Goal: Task Accomplishment & Management: Manage account settings

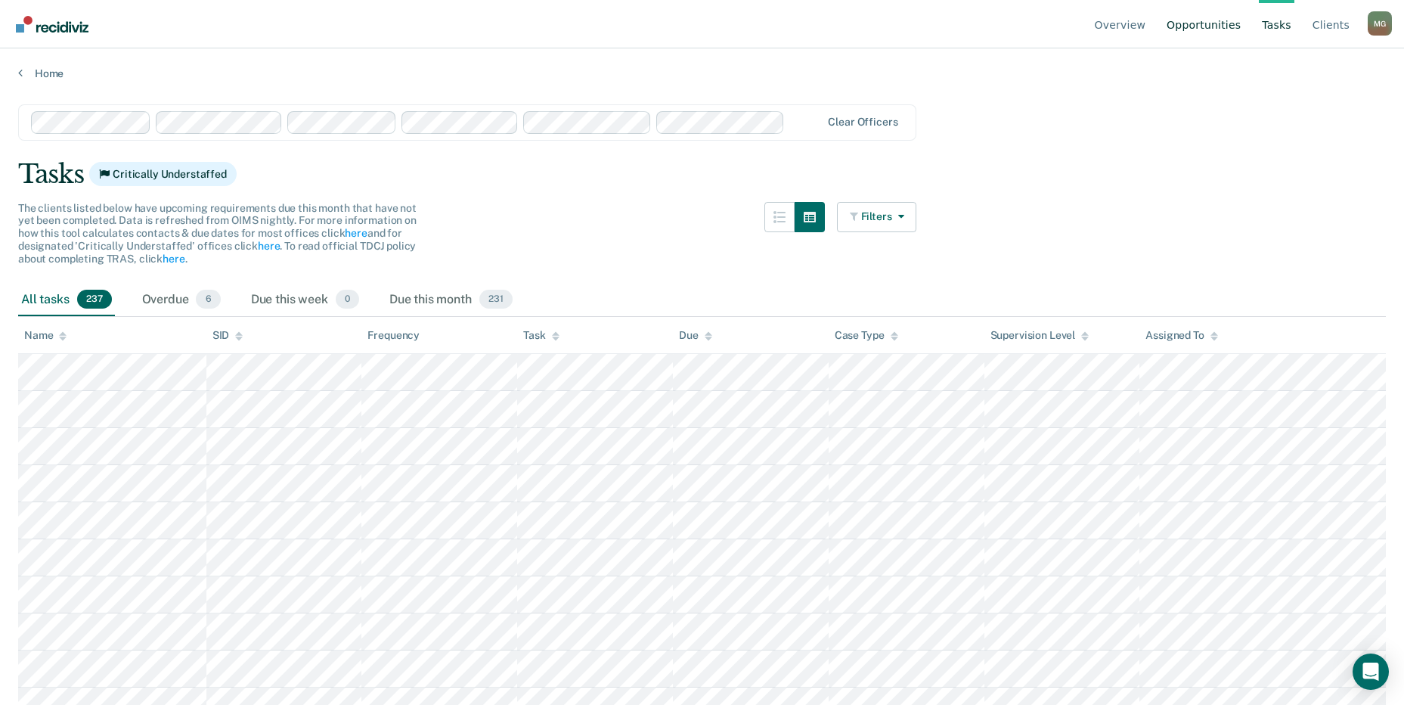
click at [1228, 26] on link "Opportunities" at bounding box center [1204, 24] width 80 height 48
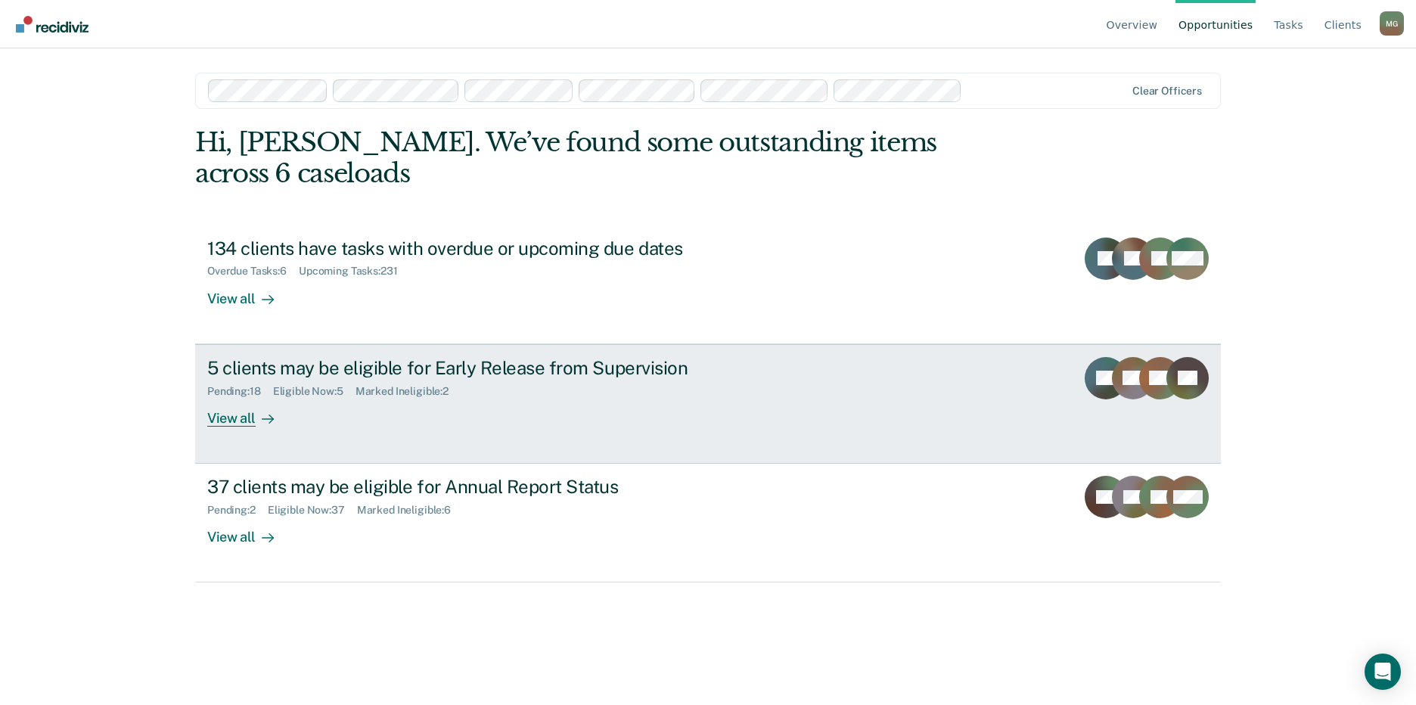
click at [281, 385] on div "Eligible Now : 5" at bounding box center [314, 391] width 82 height 13
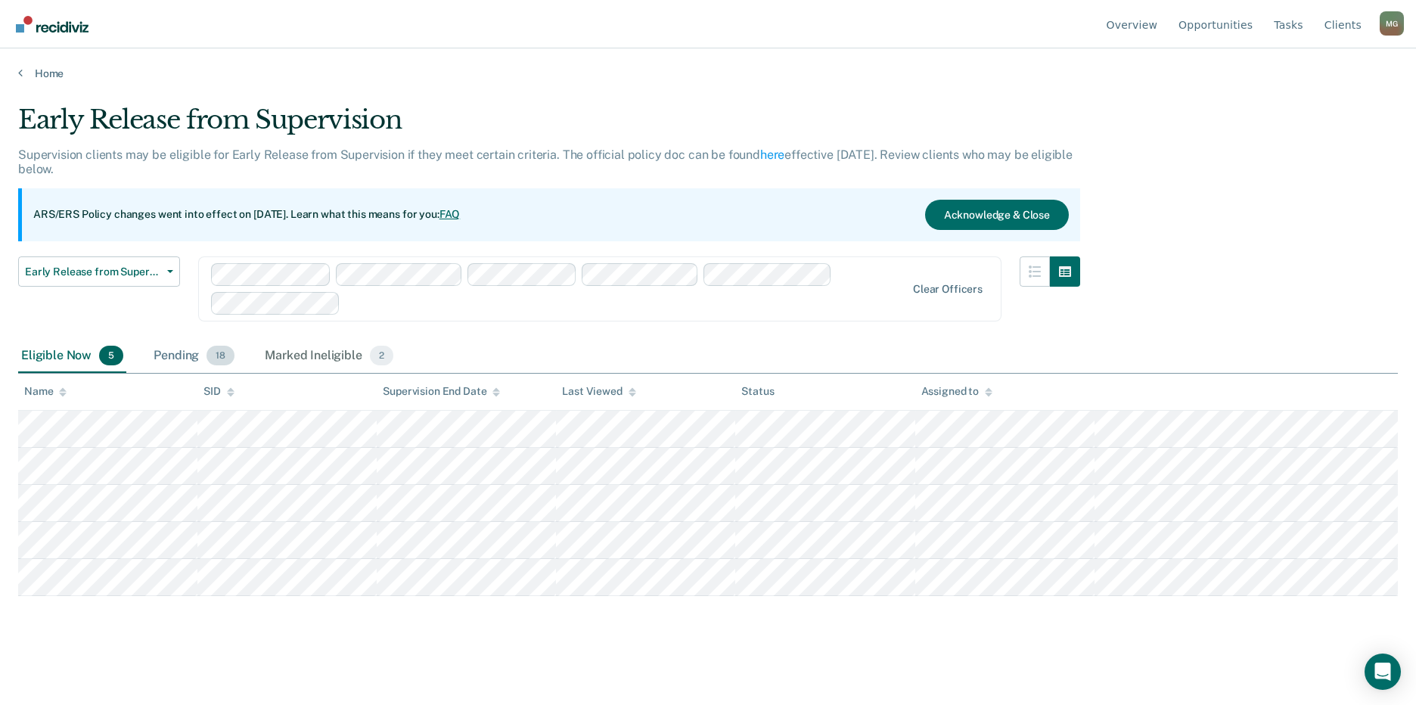
click at [180, 349] on div "Pending 18" at bounding box center [193, 356] width 87 height 33
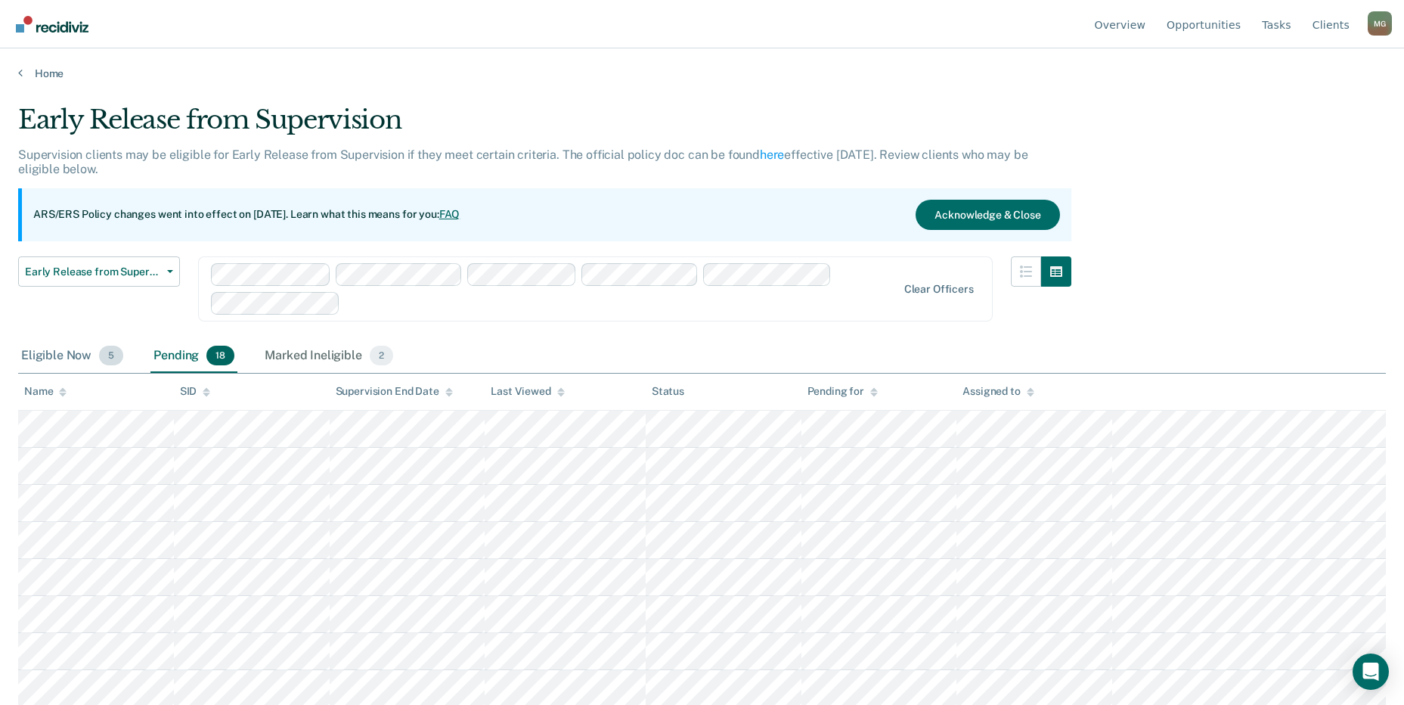
click at [82, 361] on div "Eligible Now 5" at bounding box center [72, 356] width 108 height 33
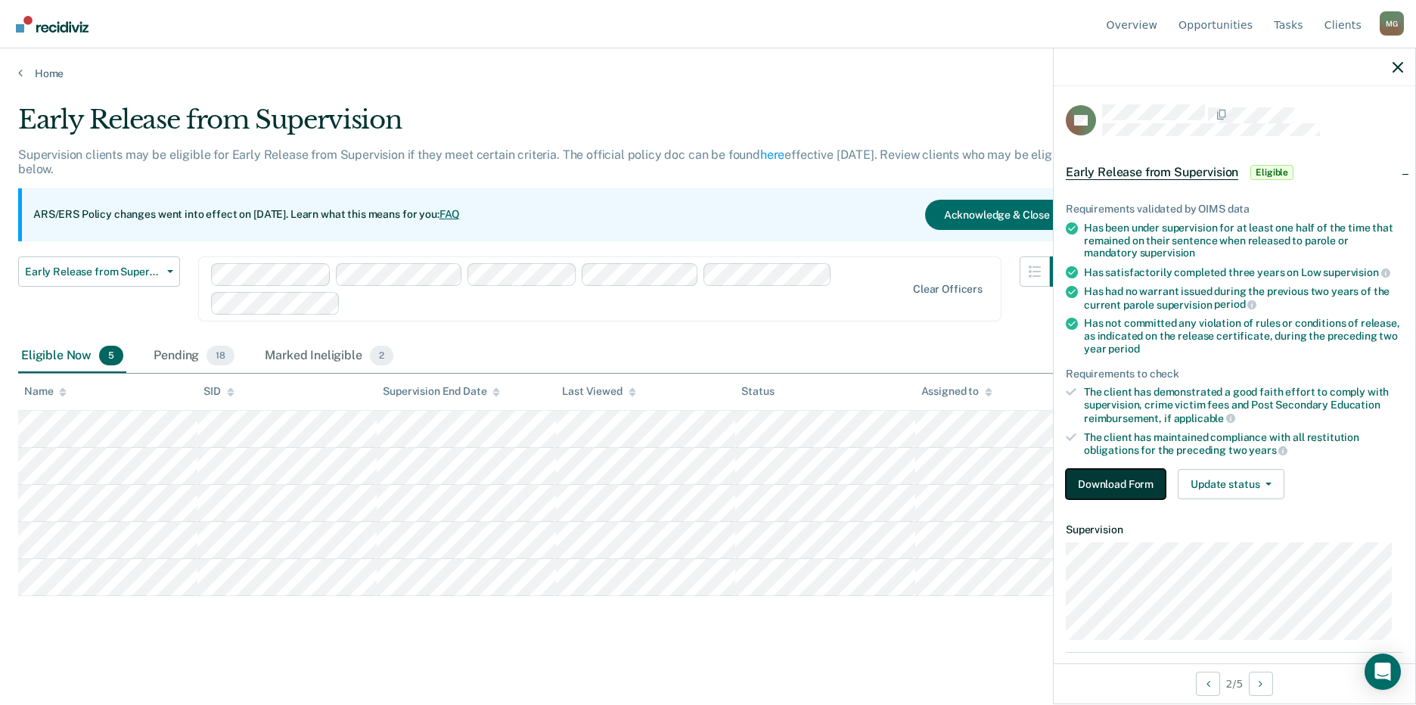
click at [1103, 479] on button "Download Form" at bounding box center [1115, 484] width 100 height 30
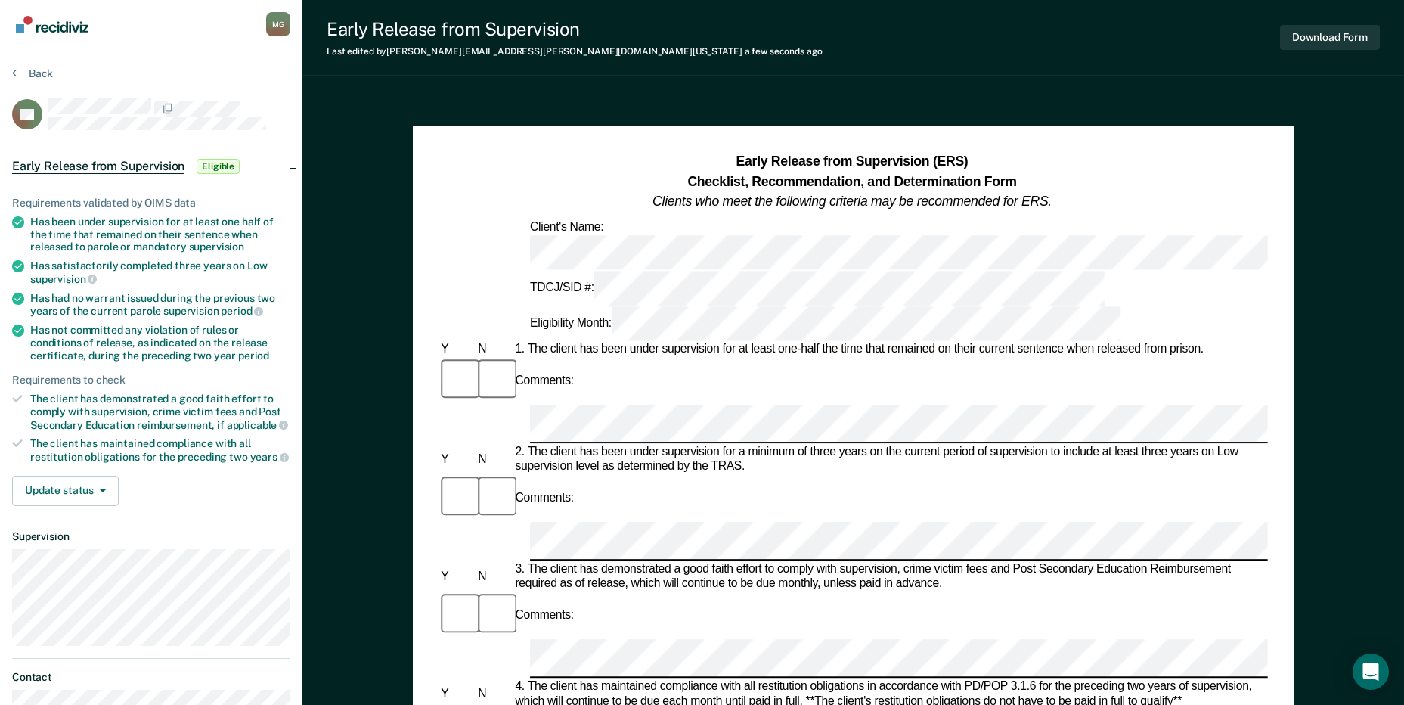
scroll to position [0, 15]
click at [1015, 591] on div "Comments:" at bounding box center [852, 635] width 828 height 88
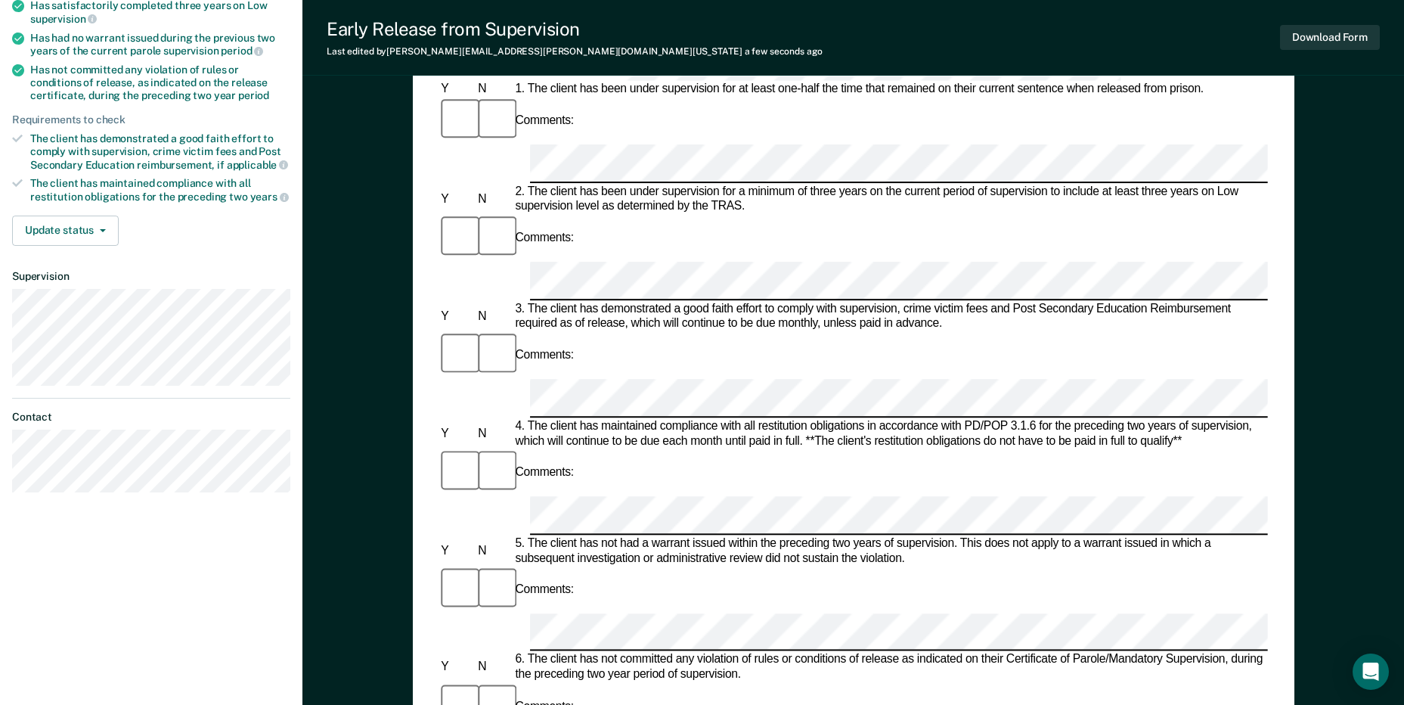
scroll to position [302, 0]
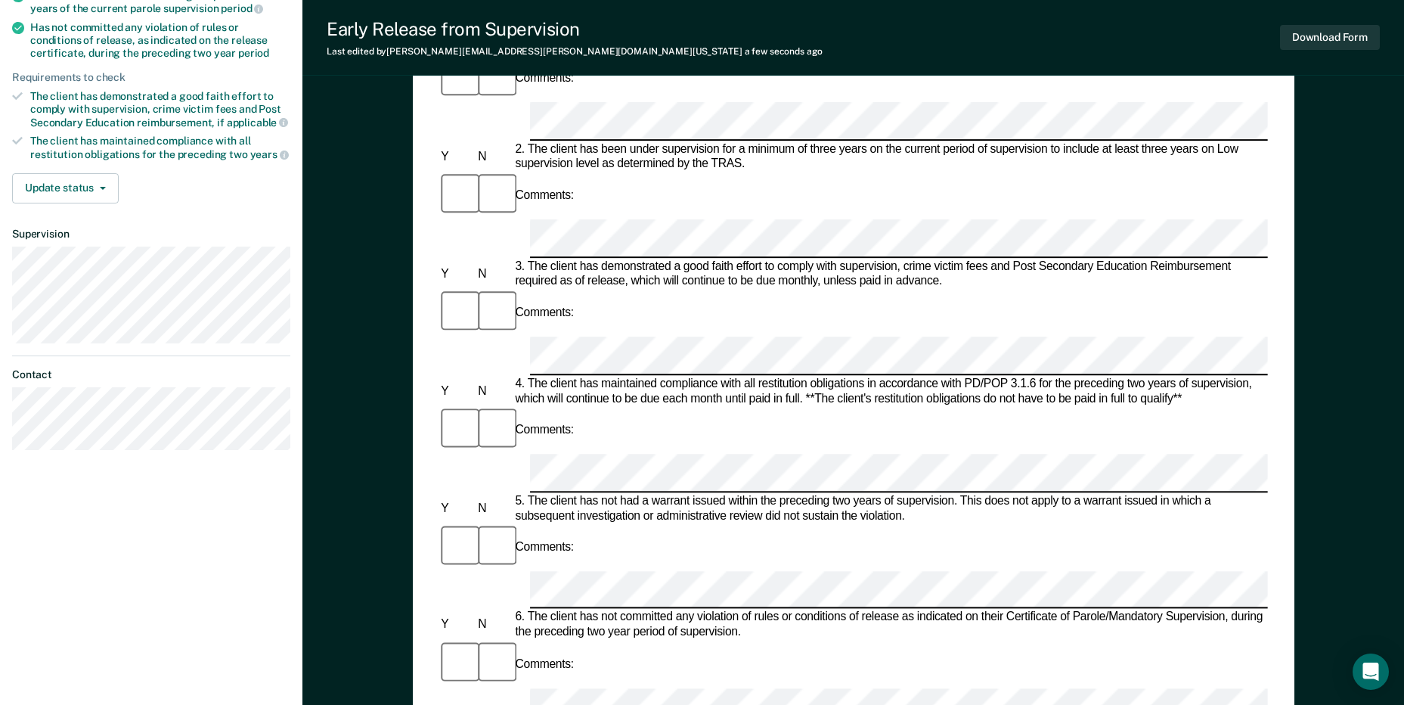
click at [1345, 29] on button "Download Form" at bounding box center [1330, 37] width 100 height 25
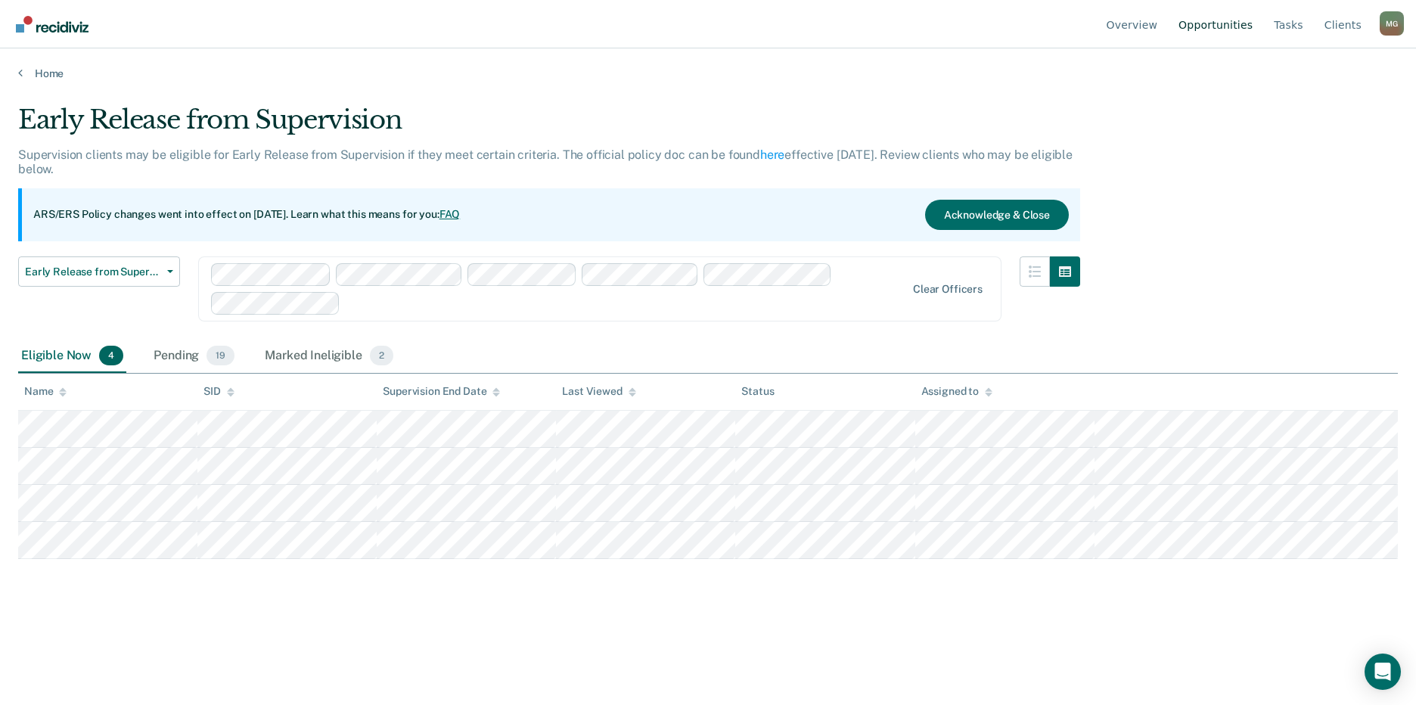
click at [1217, 26] on link "Opportunities" at bounding box center [1215, 24] width 80 height 48
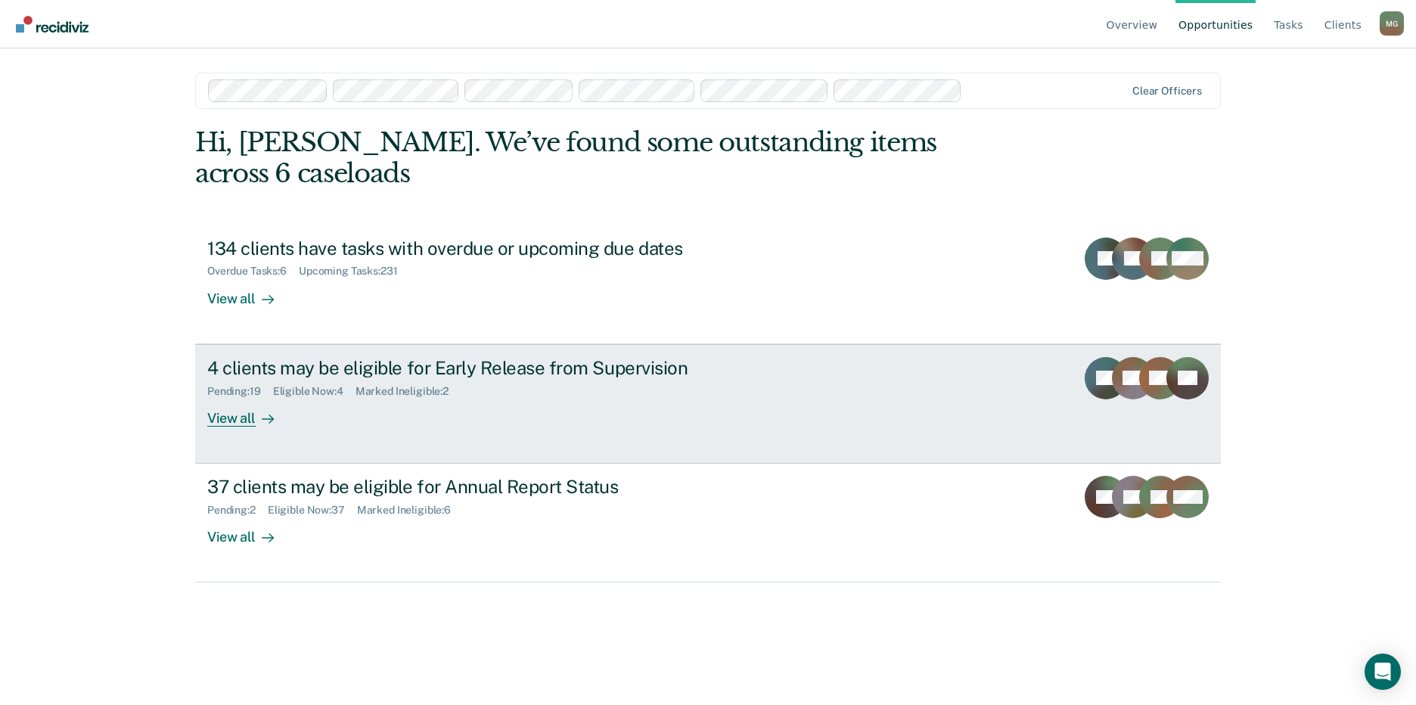
click at [299, 385] on div "Eligible Now : 4" at bounding box center [314, 391] width 82 height 13
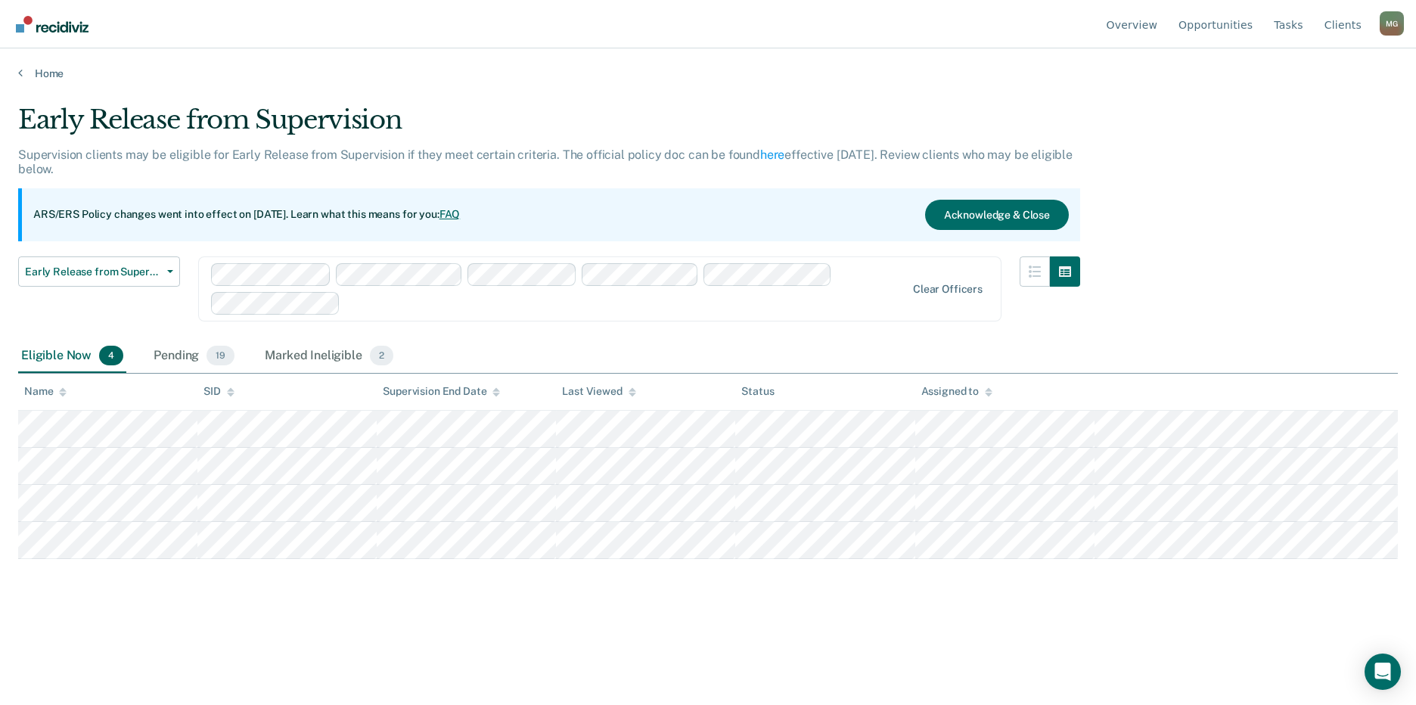
click at [117, 359] on span "4" at bounding box center [111, 356] width 24 height 20
click at [216, 356] on span "19" at bounding box center [220, 356] width 28 height 20
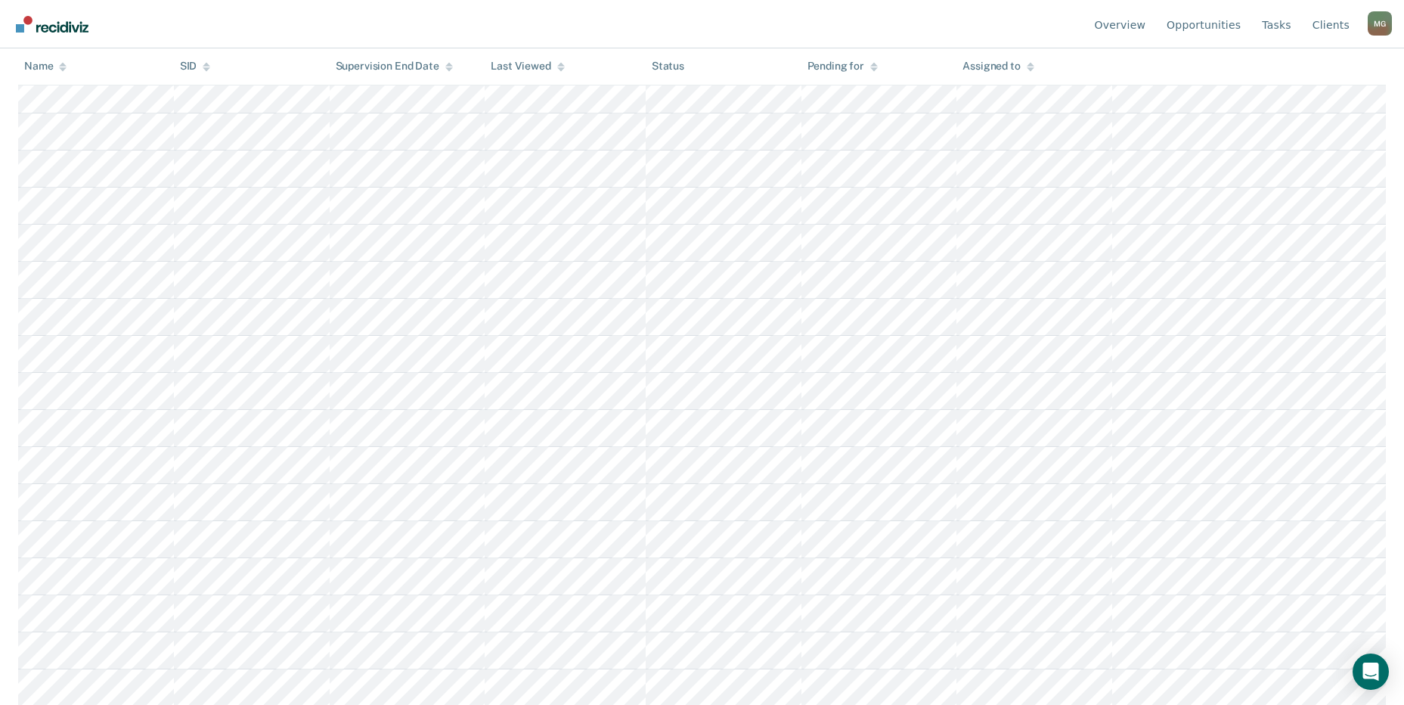
scroll to position [410, 0]
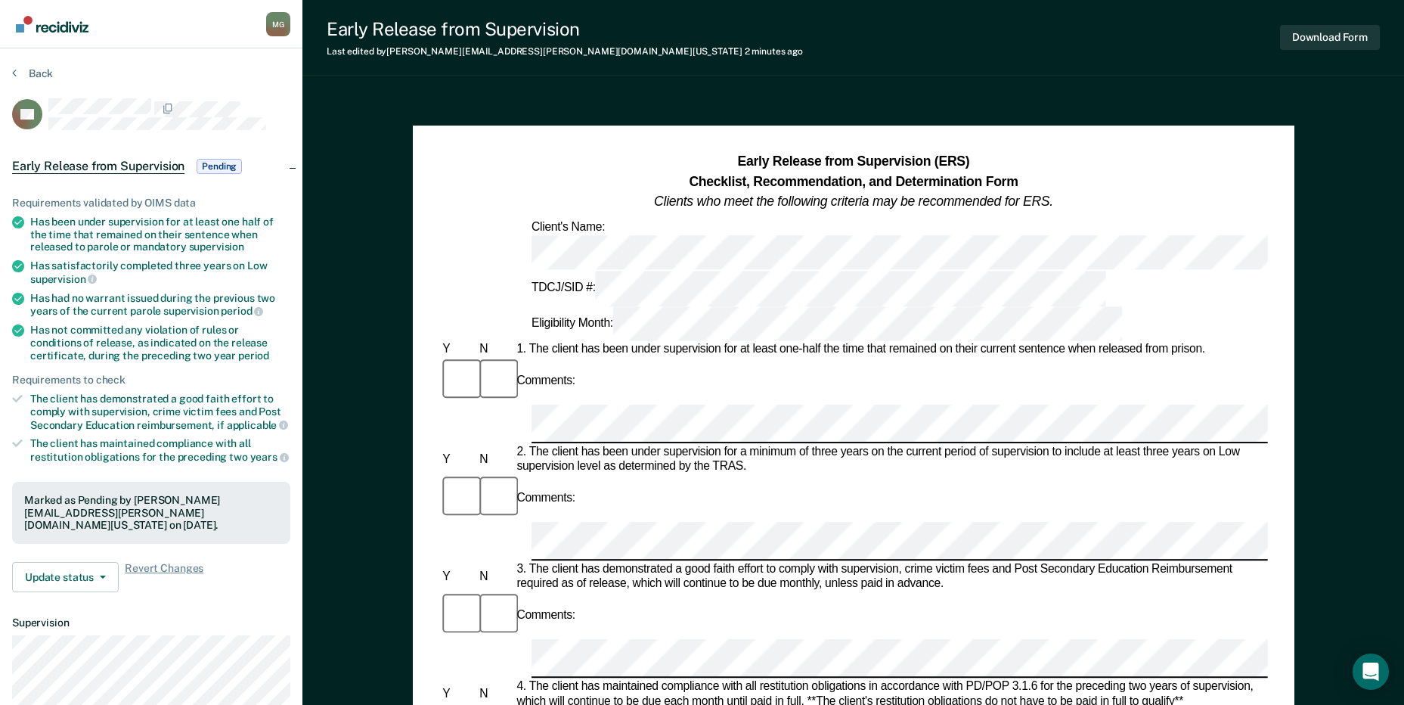
click at [1270, 461] on div "Early Release from Supervision (ERS) Checklist, Recommendation, and Determinati…" at bounding box center [854, 700] width 882 height 1149
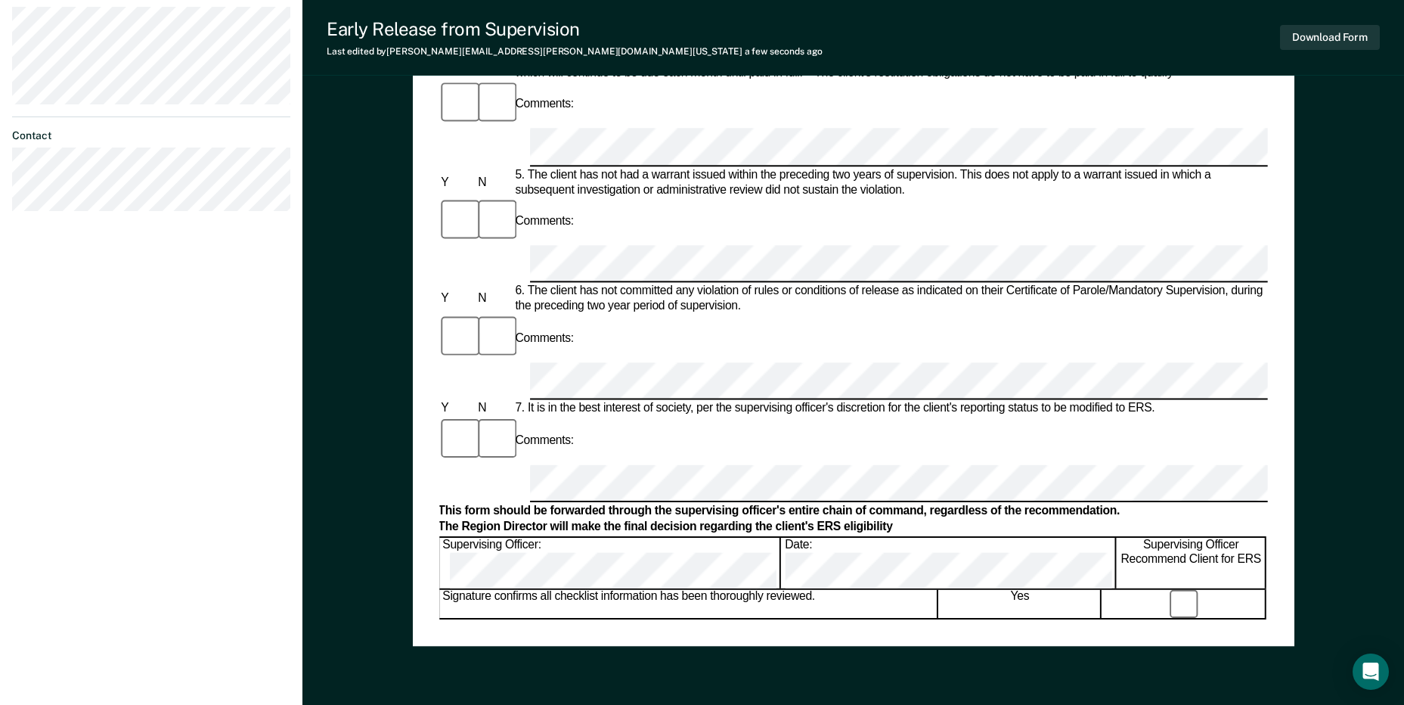
scroll to position [688, 0]
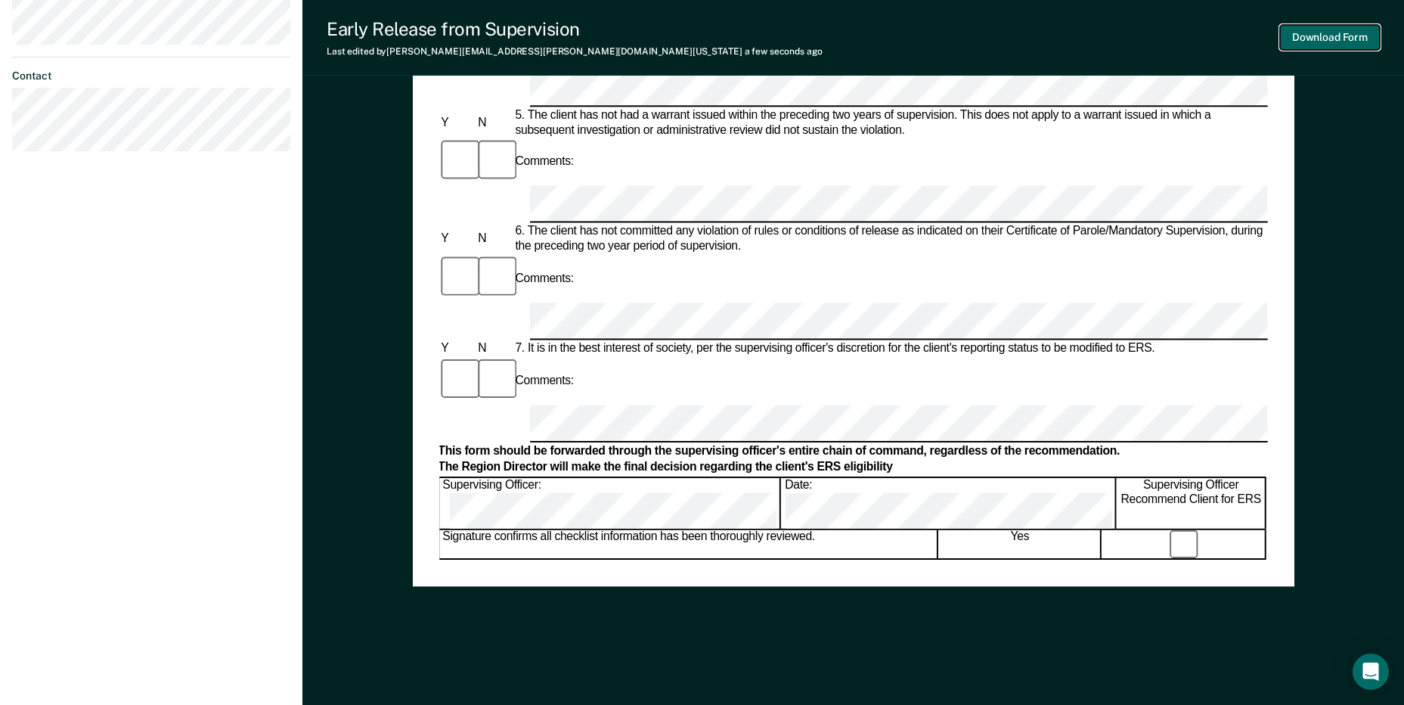
click at [1328, 41] on button "Download Form" at bounding box center [1330, 37] width 100 height 25
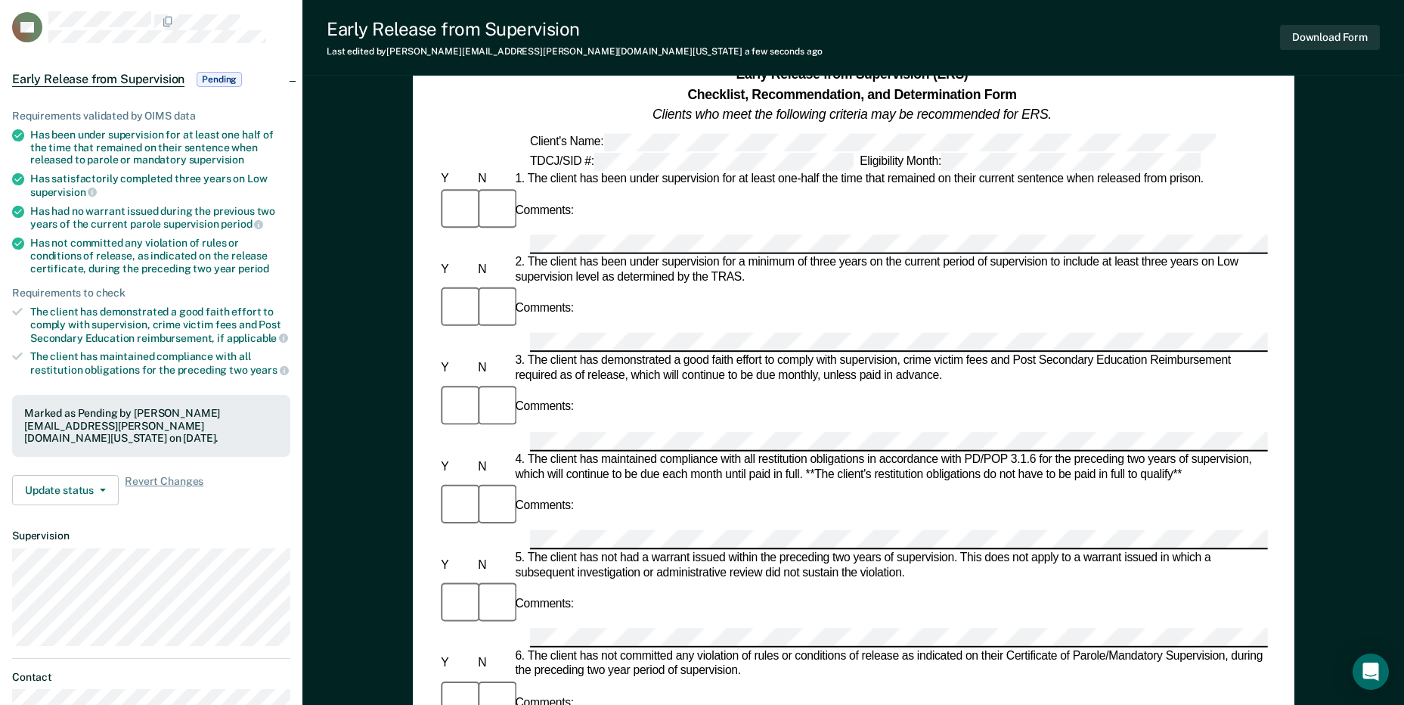
scroll to position [0, 0]
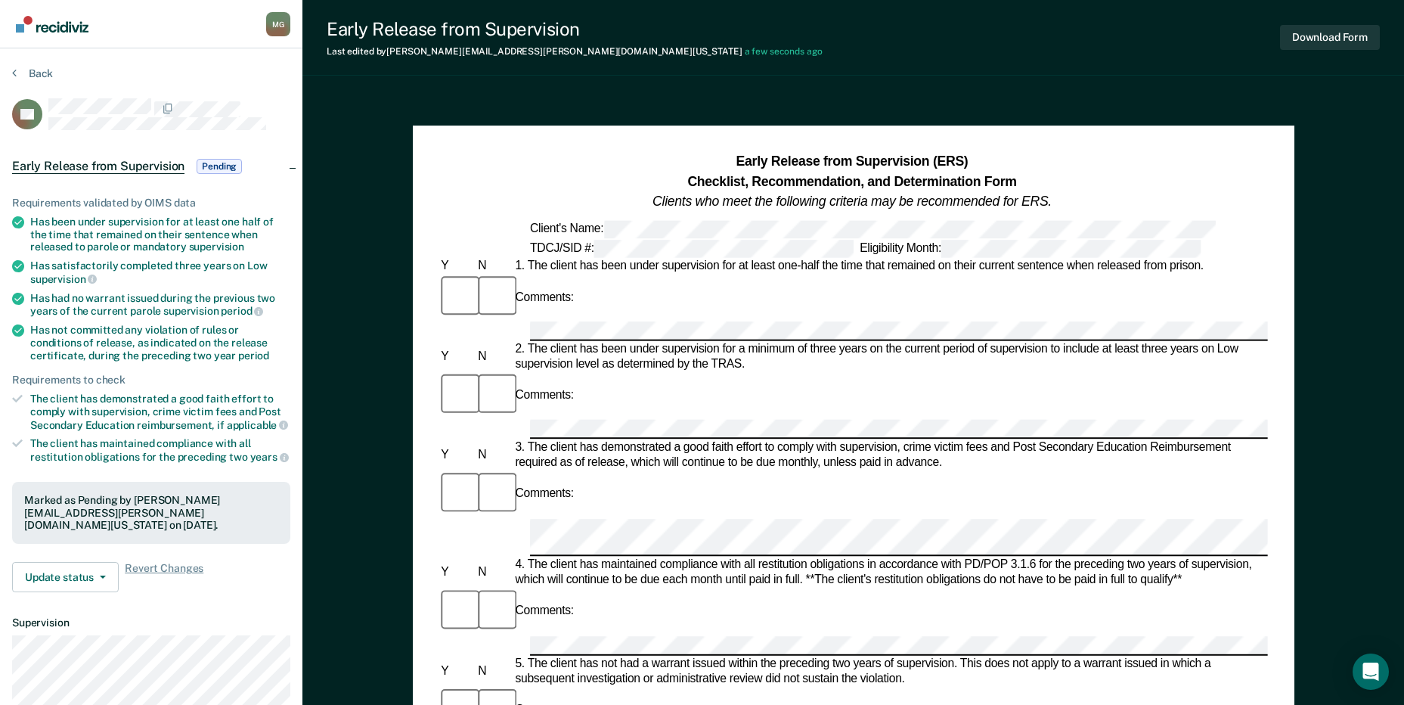
click at [1269, 463] on div "Early Release from Supervision (ERS) Checklist, Recommendation, and Determinati…" at bounding box center [854, 700] width 882 height 1149
click at [1342, 34] on button "Download Form" at bounding box center [1330, 37] width 100 height 25
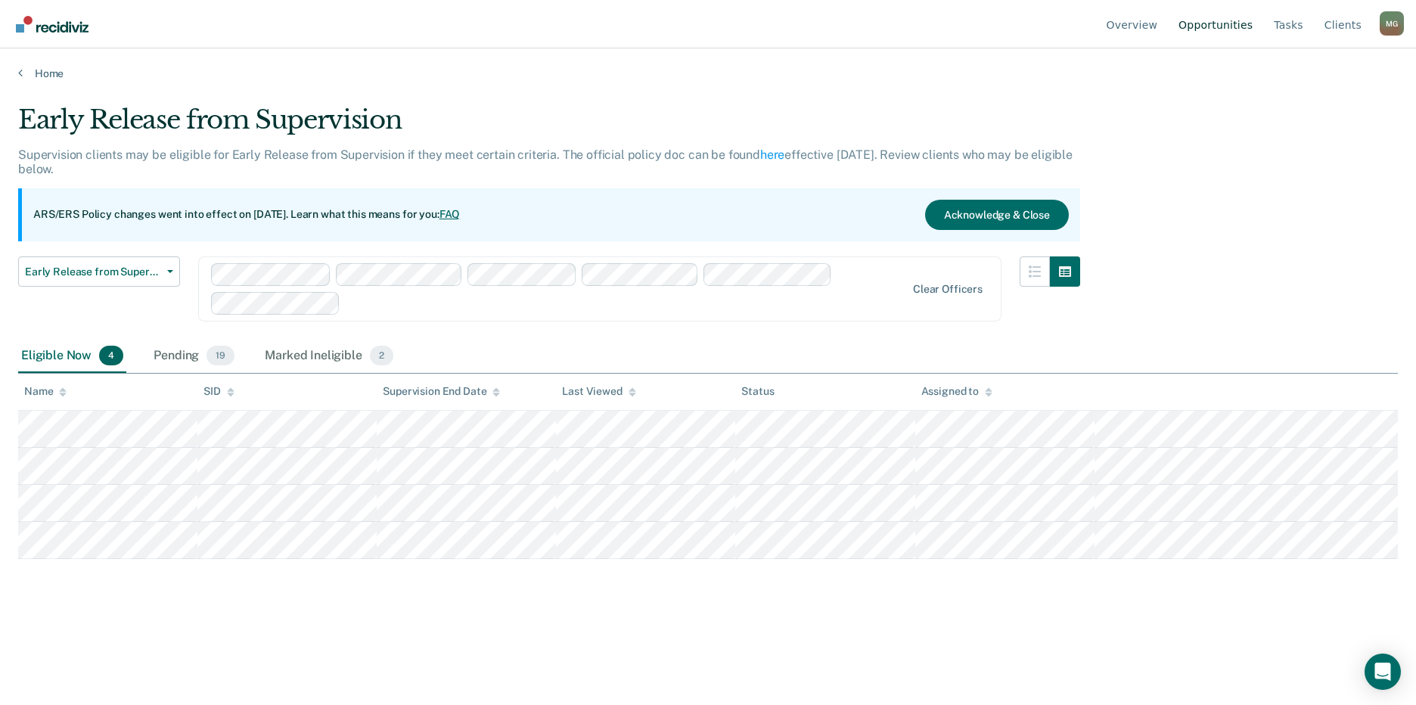
click at [1227, 29] on link "Opportunities" at bounding box center [1215, 24] width 80 height 48
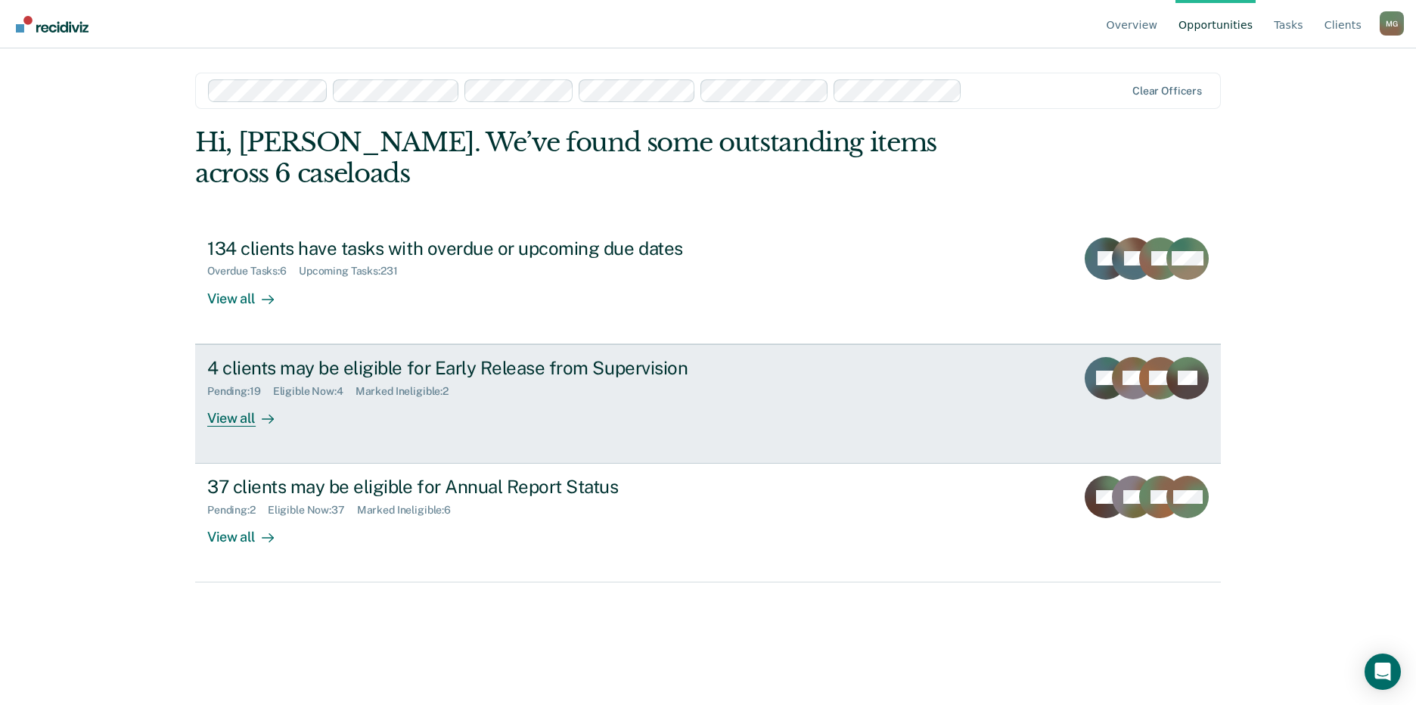
click at [297, 379] on div "Pending : 19 Eligible Now : 4 Marked Ineligible : 2" at bounding box center [472, 388] width 531 height 19
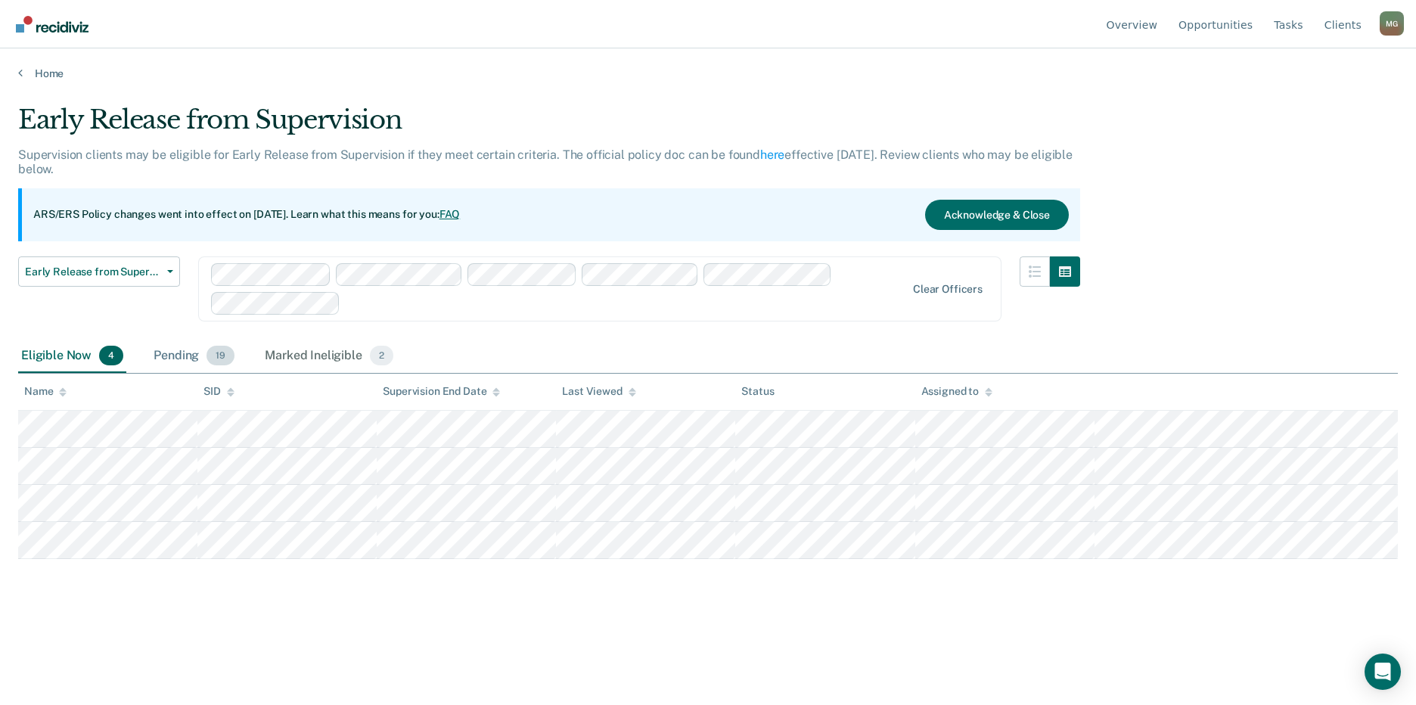
click at [169, 358] on div "Pending 19" at bounding box center [193, 356] width 87 height 33
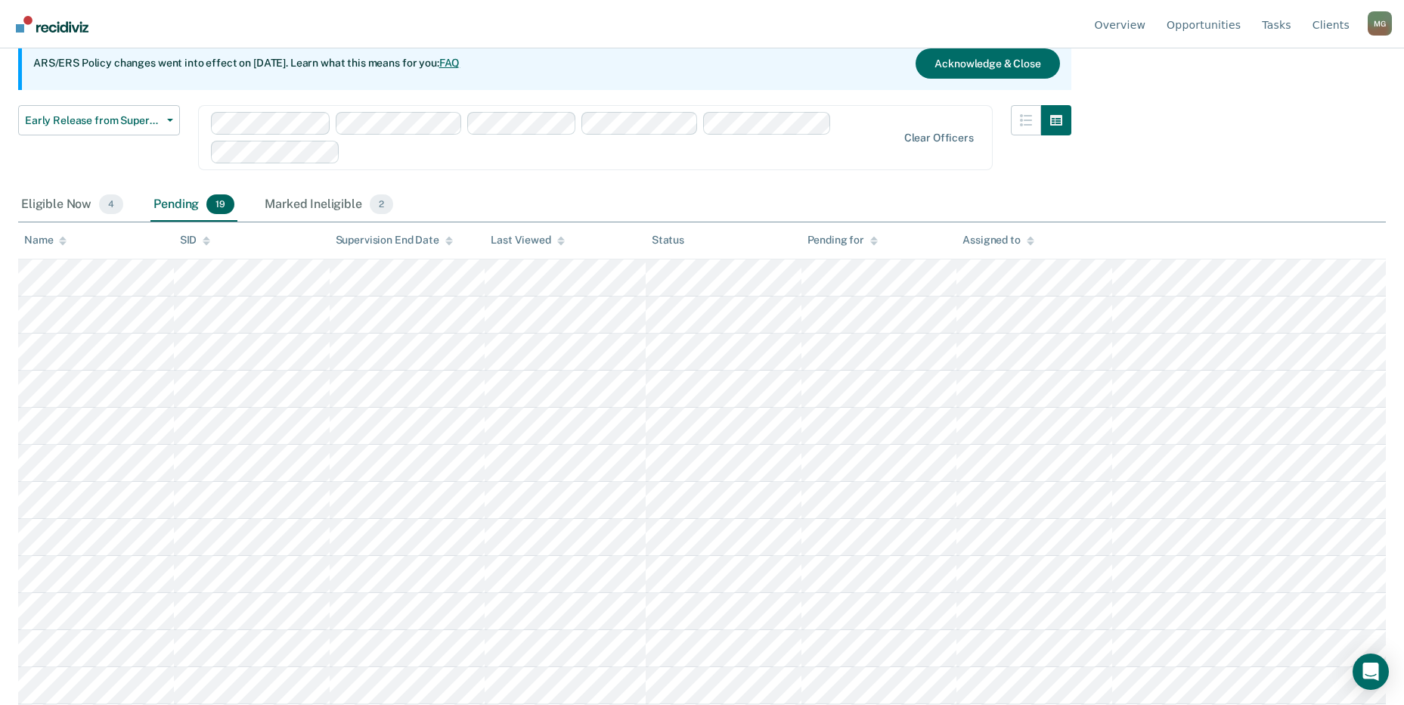
scroll to position [227, 0]
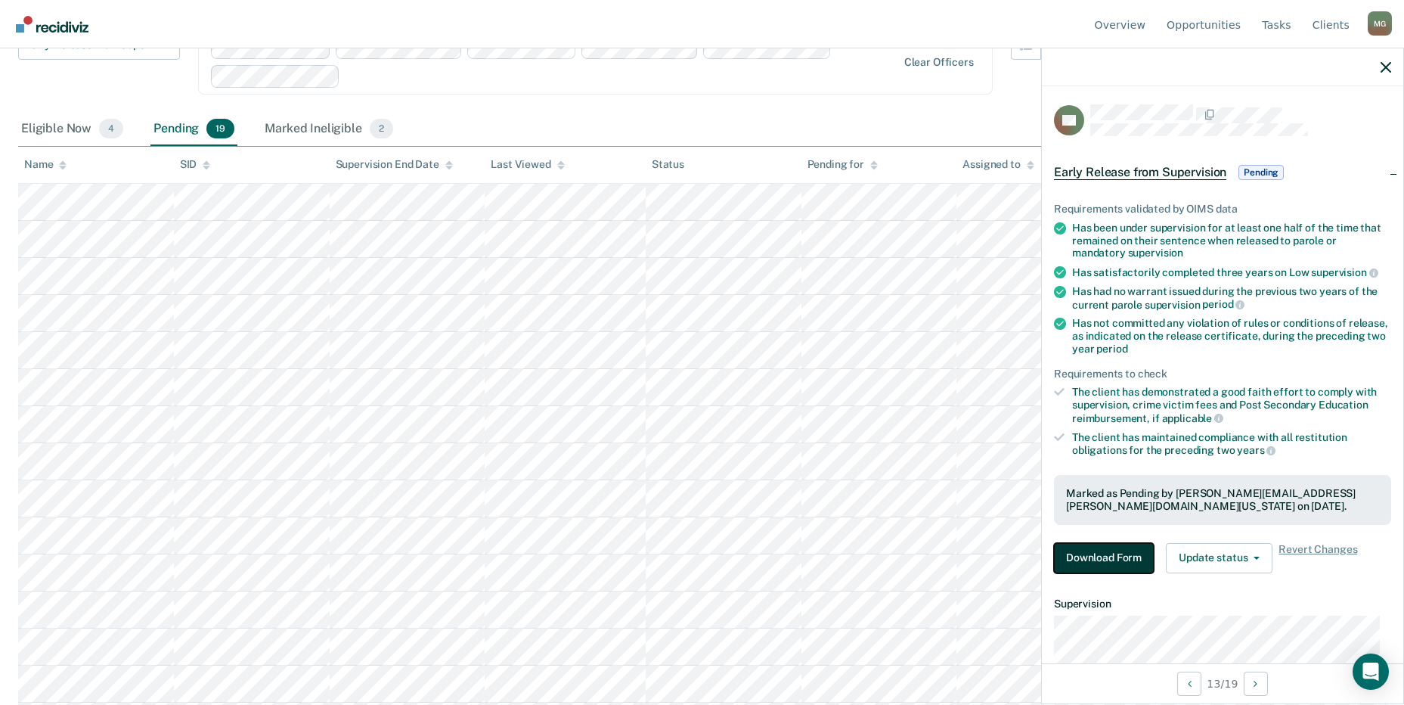
click at [1120, 553] on button "Download Form" at bounding box center [1104, 558] width 100 height 30
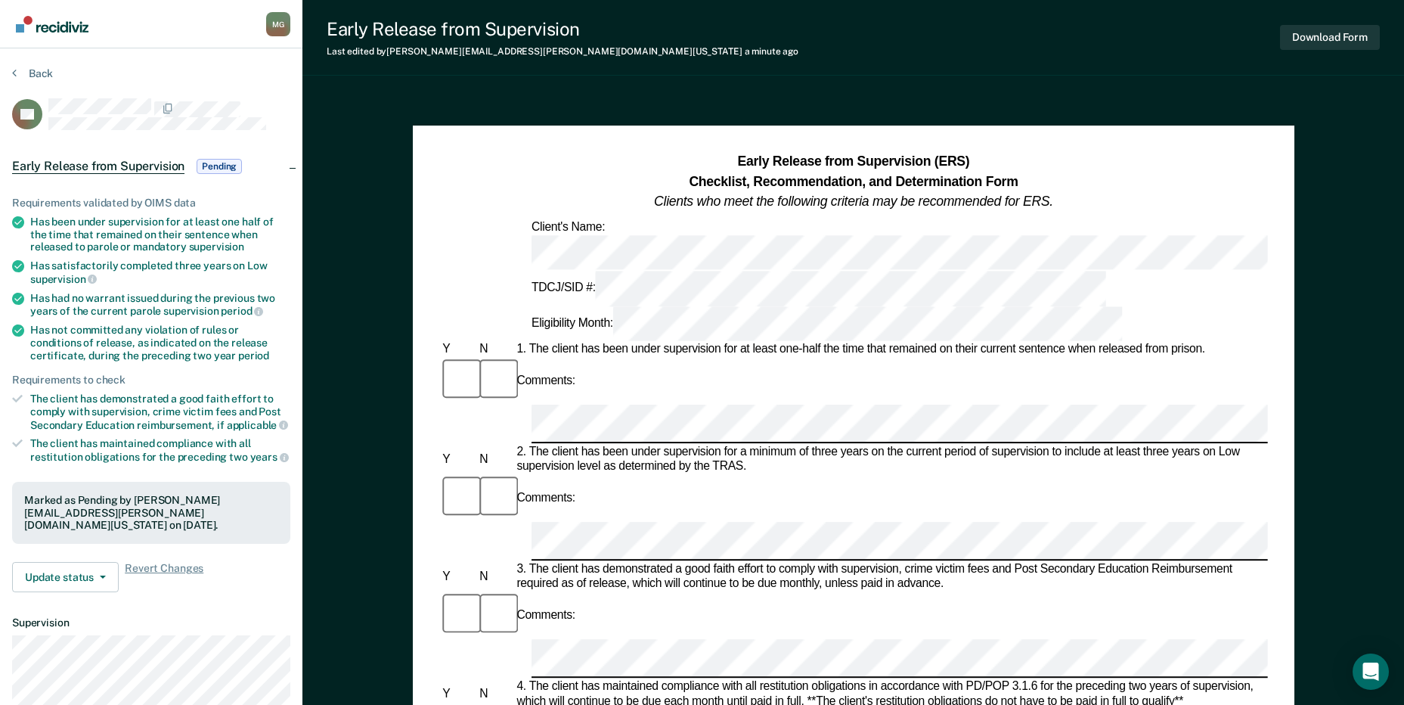
scroll to position [0, 16]
click at [1289, 464] on div "Early Release from Supervision (ERS) Checklist, Recommendation, and Determinati…" at bounding box center [854, 700] width 882 height 1149
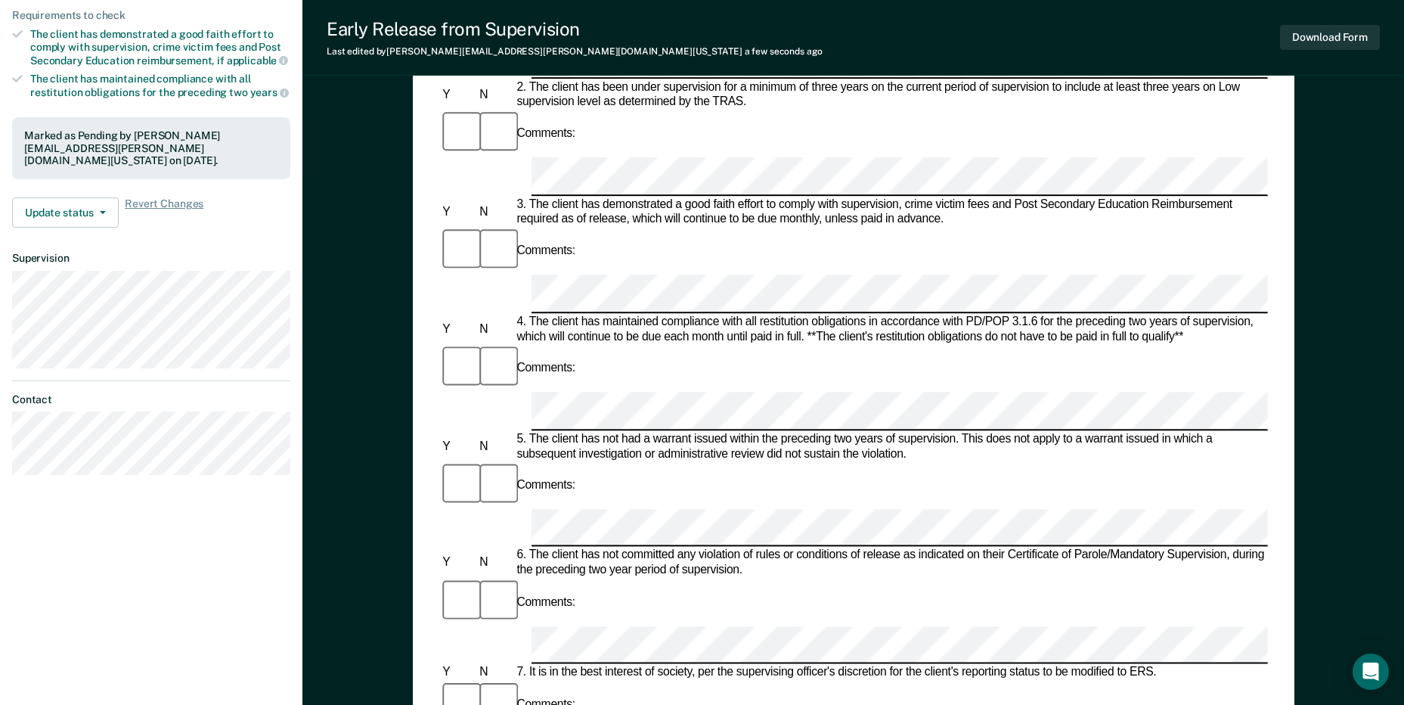
scroll to position [378, 0]
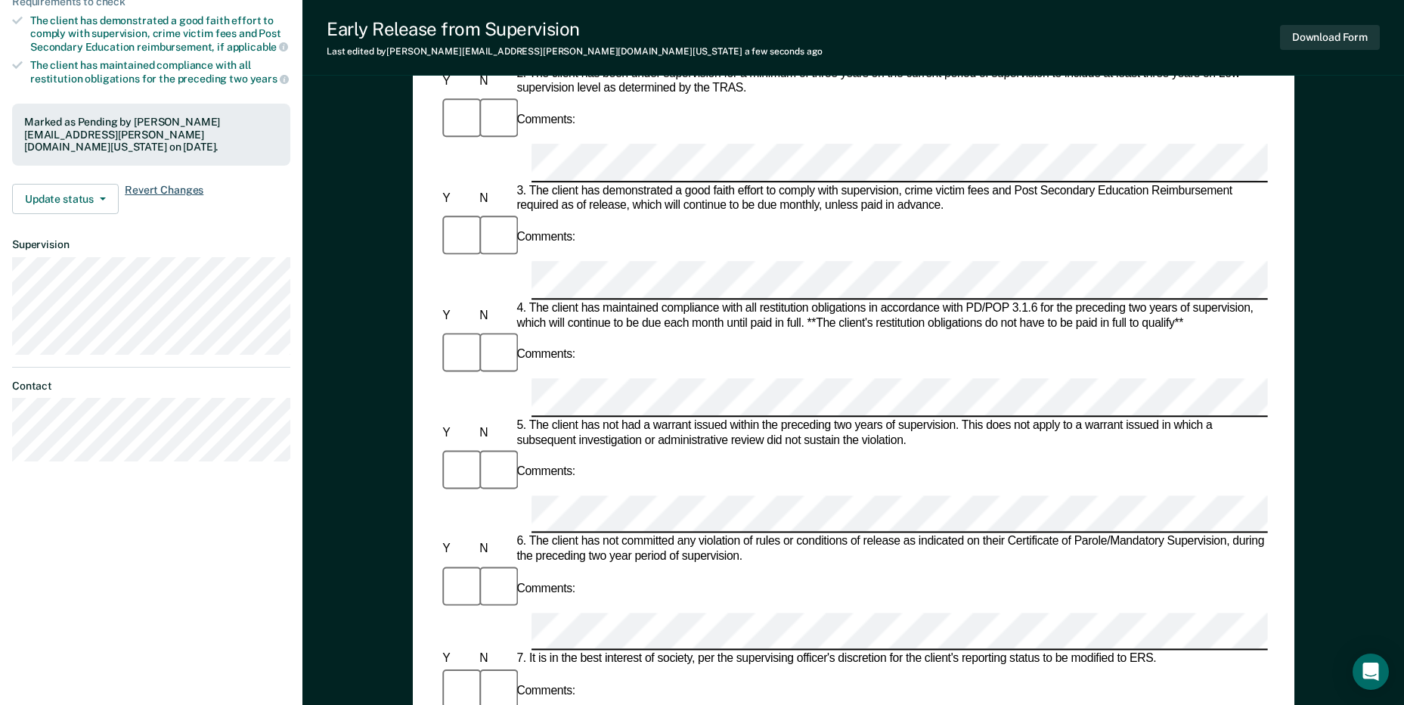
click at [187, 184] on span "Revert Changes" at bounding box center [164, 199] width 79 height 30
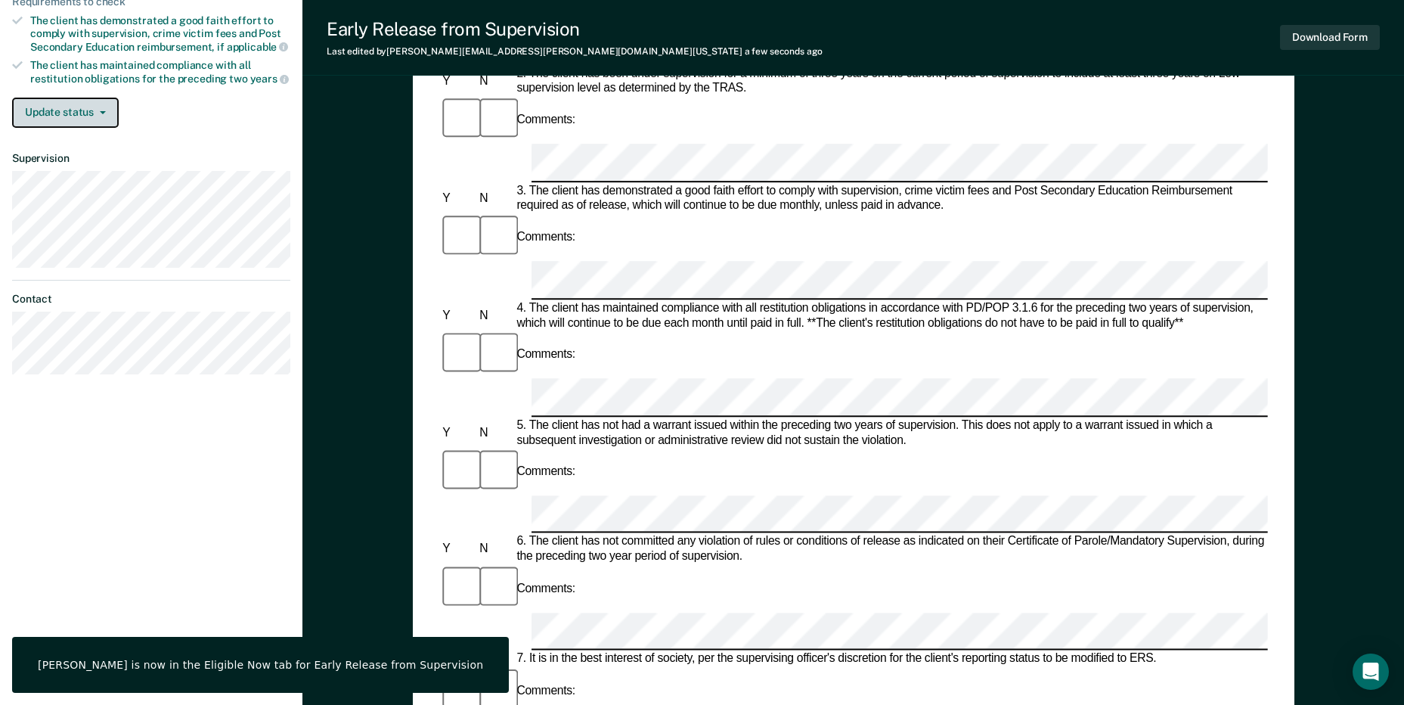
click at [96, 111] on span "button" at bounding box center [100, 112] width 12 height 3
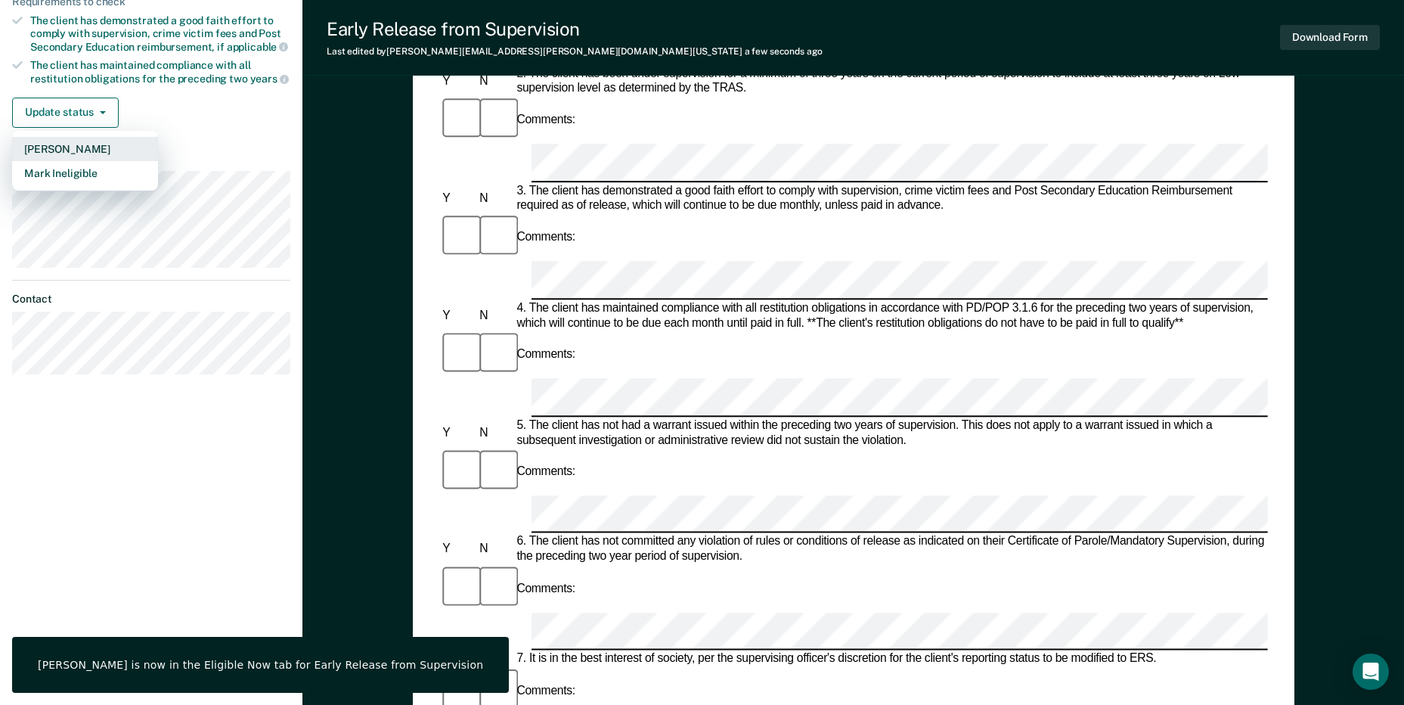
click at [91, 150] on button "[PERSON_NAME]" at bounding box center [85, 149] width 146 height 24
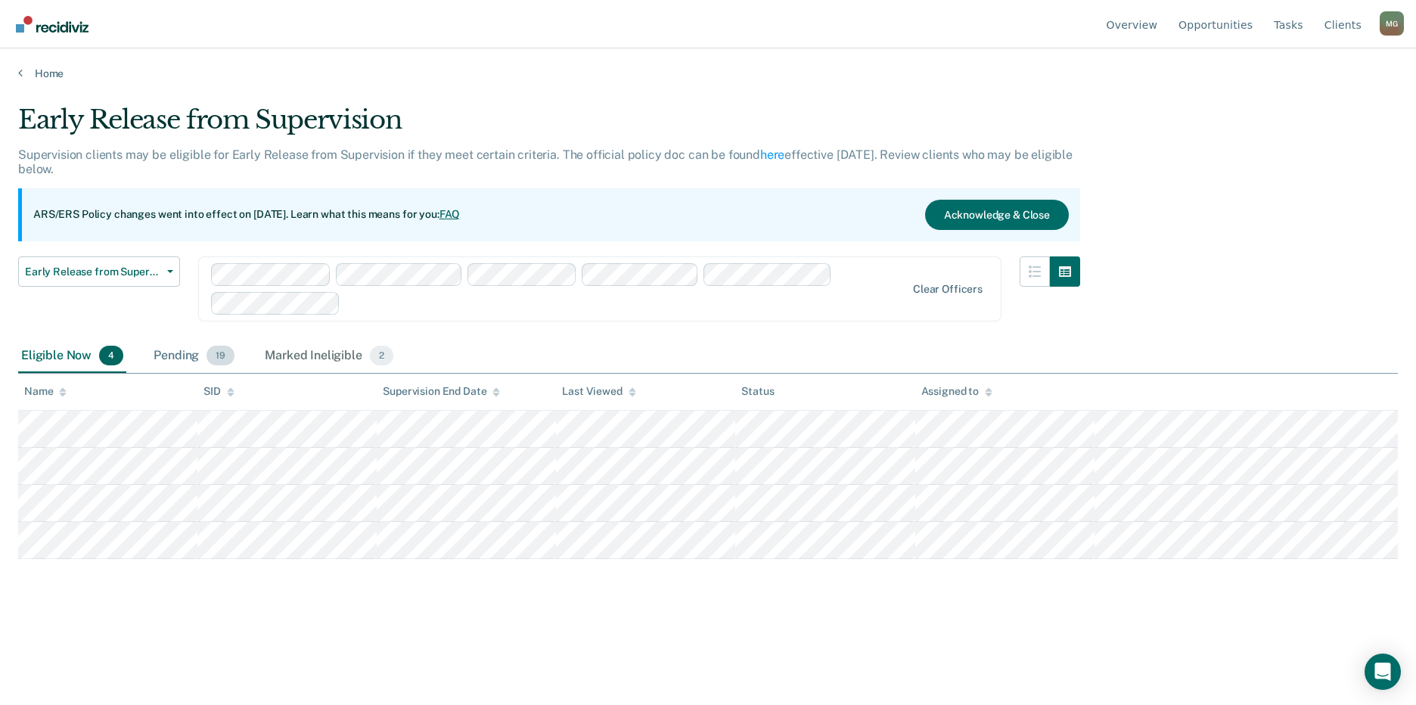
click at [190, 355] on div "Pending 19" at bounding box center [193, 356] width 87 height 33
